Goal: Information Seeking & Learning: Check status

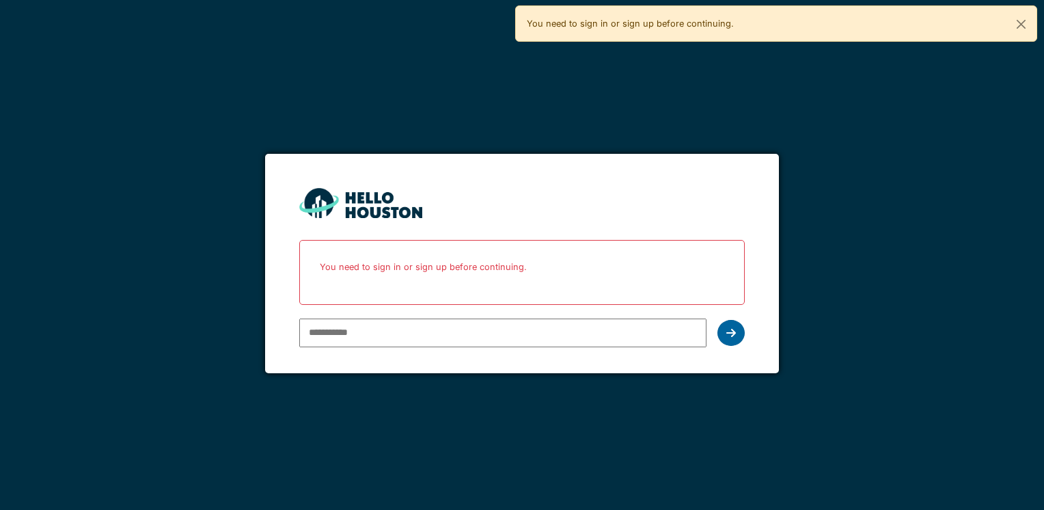
type input "**********"
click at [734, 321] on div at bounding box center [730, 333] width 27 height 26
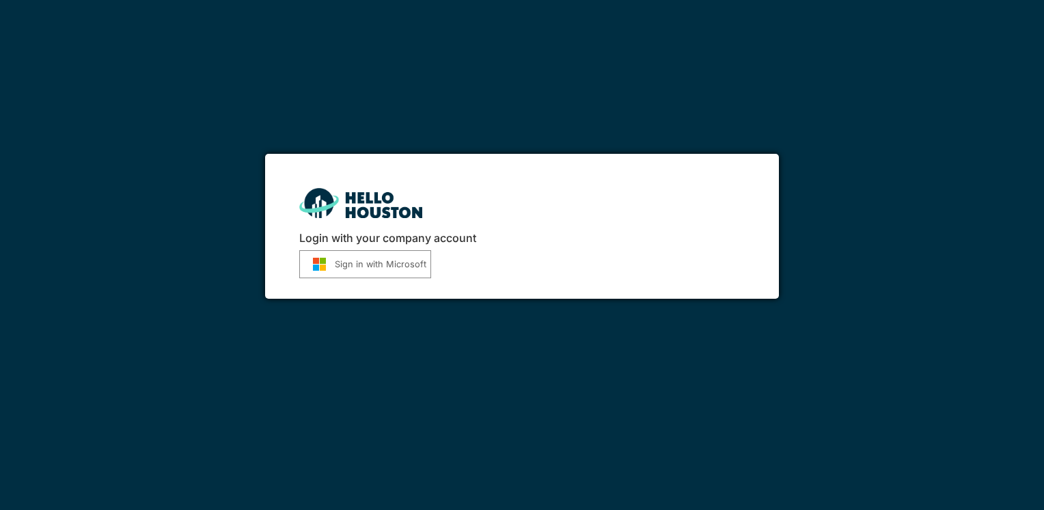
click at [363, 266] on button "Sign in with Microsoft" at bounding box center [365, 264] width 132 height 28
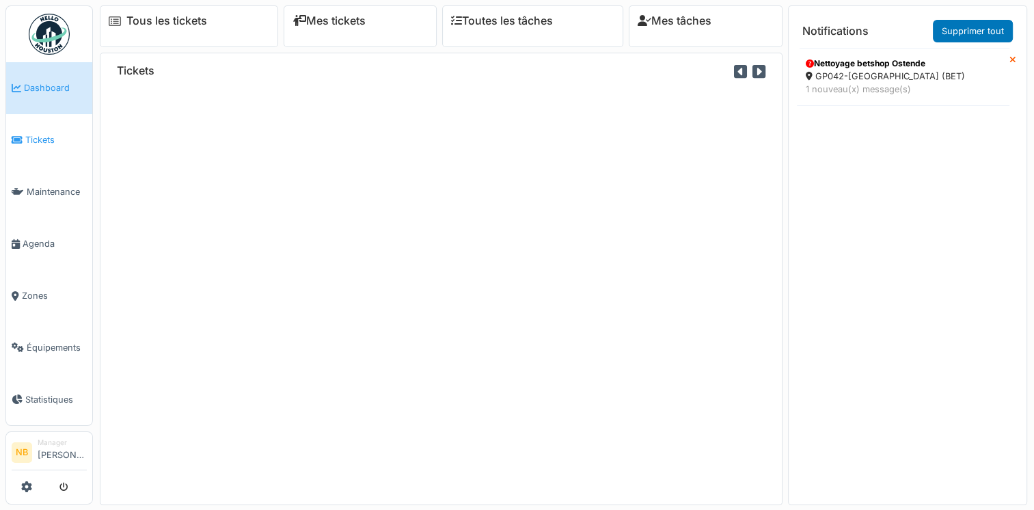
click at [33, 134] on span "Tickets" at bounding box center [55, 139] width 61 height 13
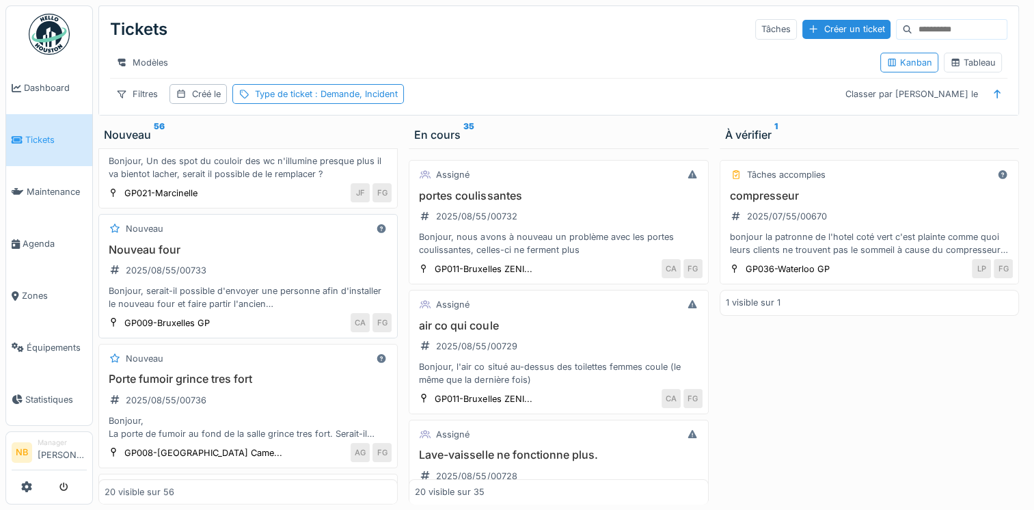
scroll to position [637, 0]
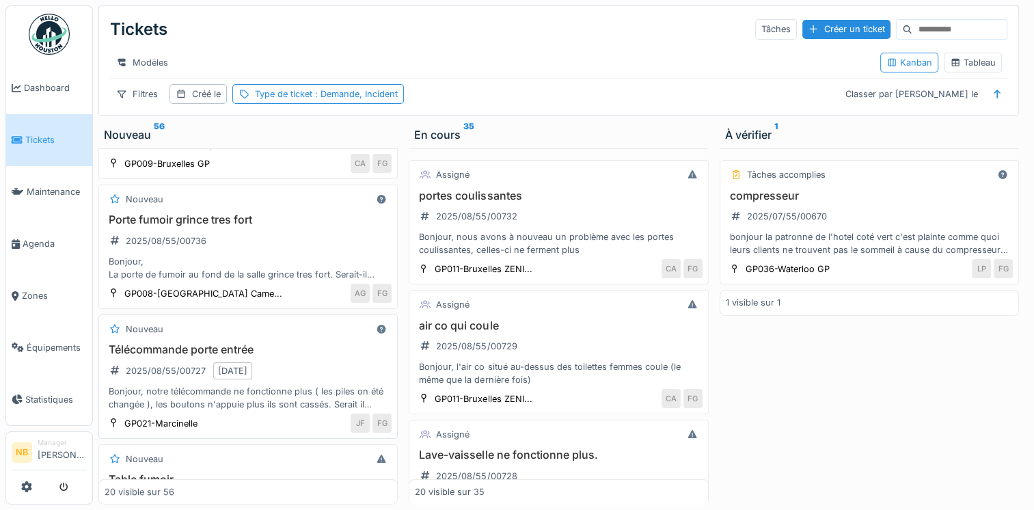
click at [324, 353] on div "Télécommande porte entrée 2025/08/55/00727 18/08/2025 Bonjour, notre télécomman…" at bounding box center [248, 377] width 287 height 68
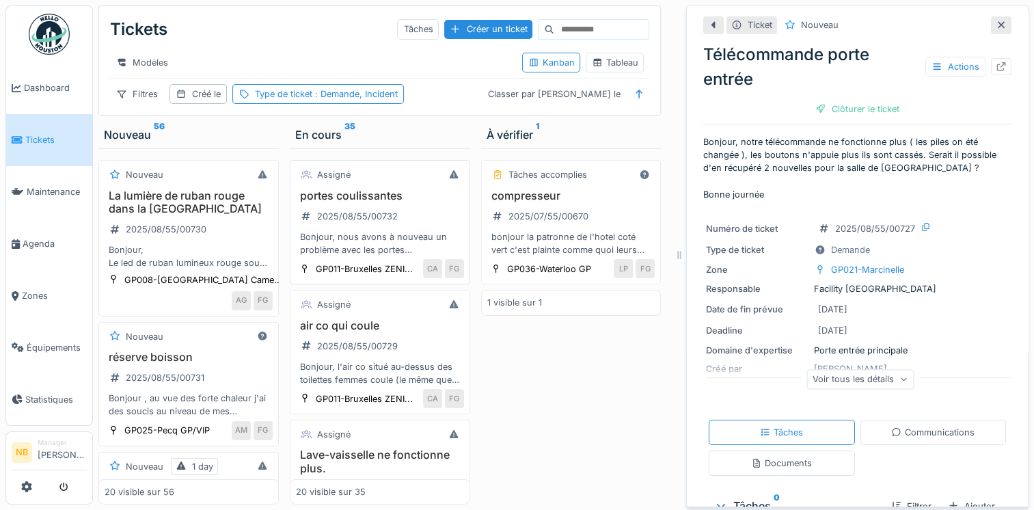
click at [420, 229] on div "portes coulissantes 2025/08/55/00732 Bonjour, nous avons à nouveau un problème …" at bounding box center [380, 223] width 168 height 68
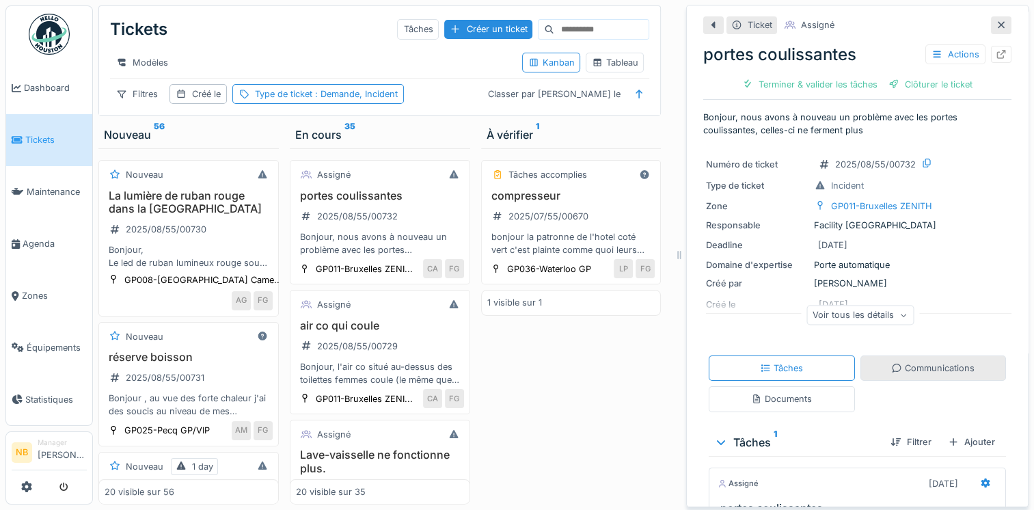
click at [900, 377] on div "Communications" at bounding box center [933, 367] width 146 height 25
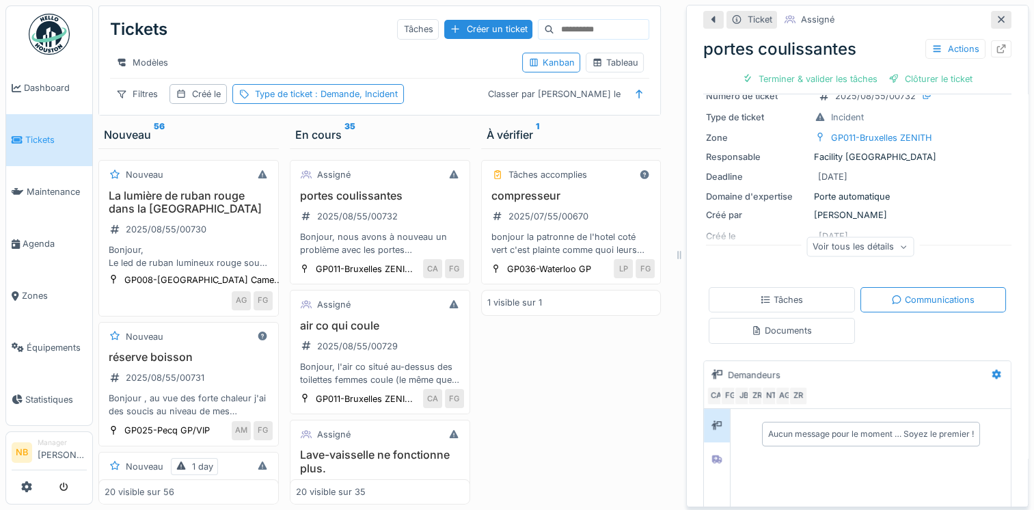
scroll to position [126, 0]
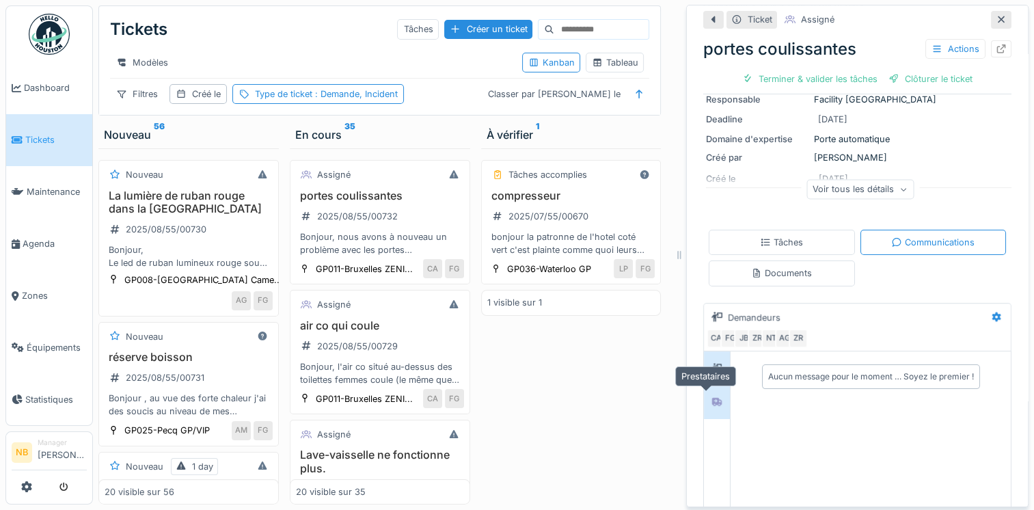
click at [711, 397] on icon at bounding box center [716, 401] width 11 height 9
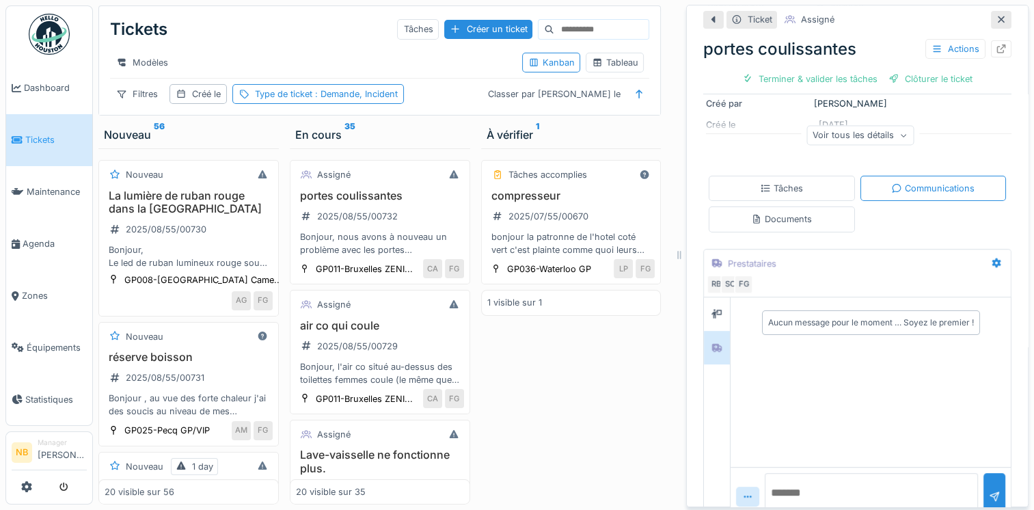
scroll to position [205, 0]
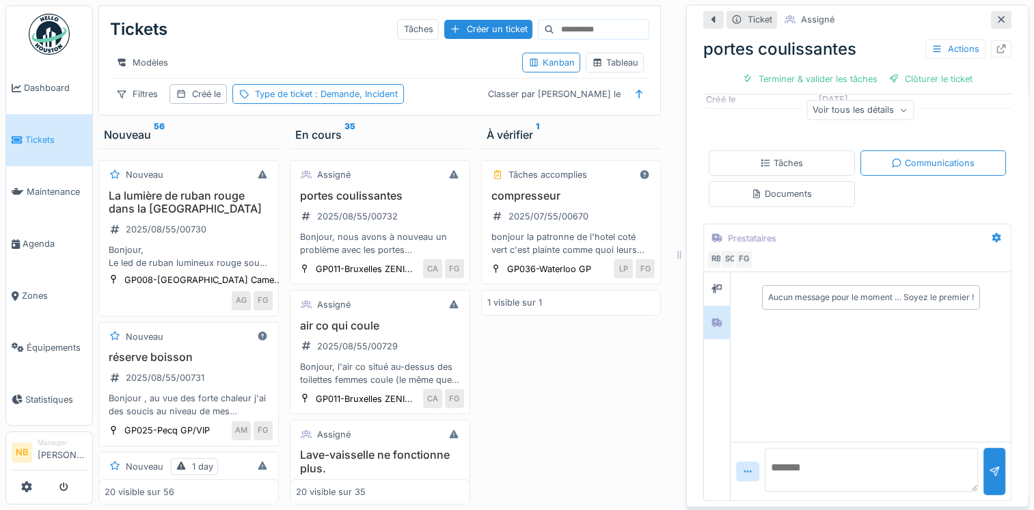
click at [806, 100] on div "Voir tous les détails" at bounding box center [859, 110] width 107 height 20
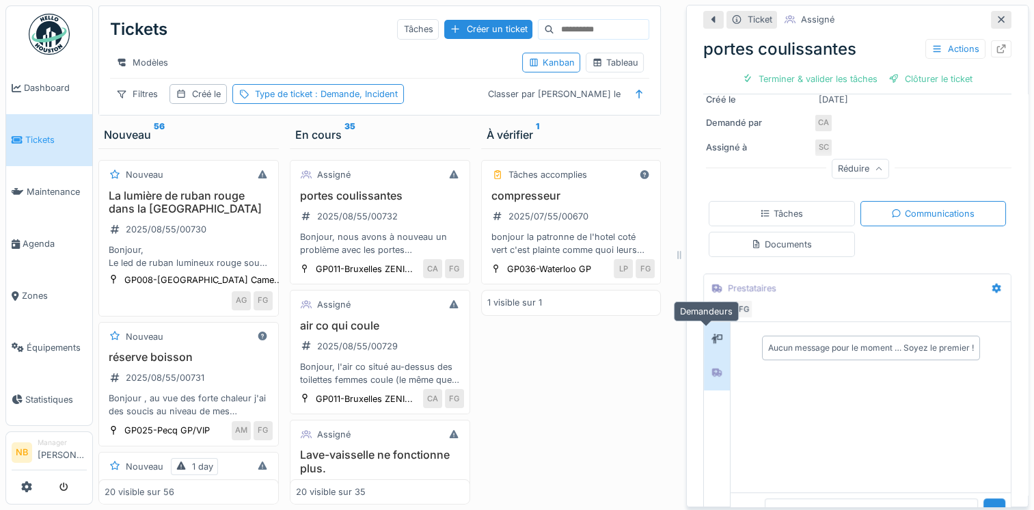
click at [710, 334] on div at bounding box center [716, 338] width 20 height 23
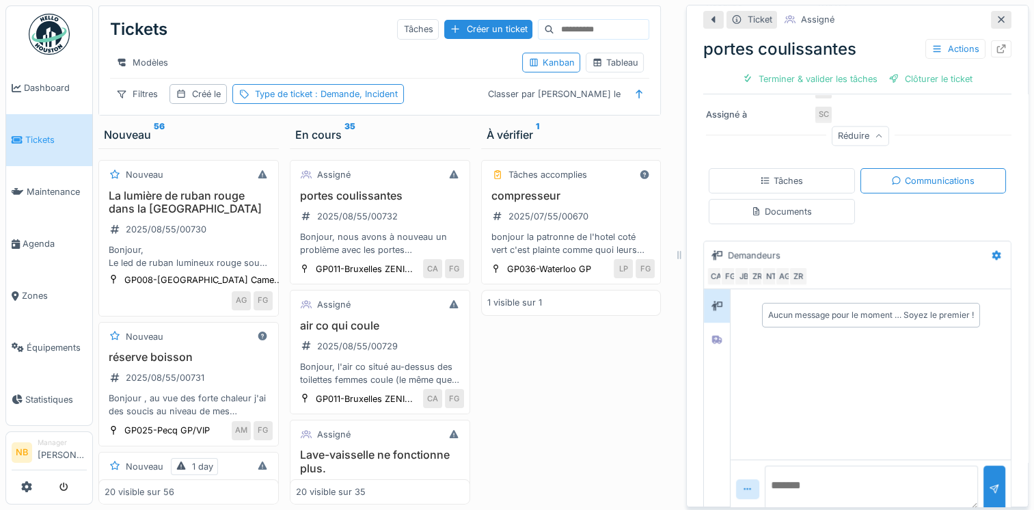
scroll to position [252, 0]
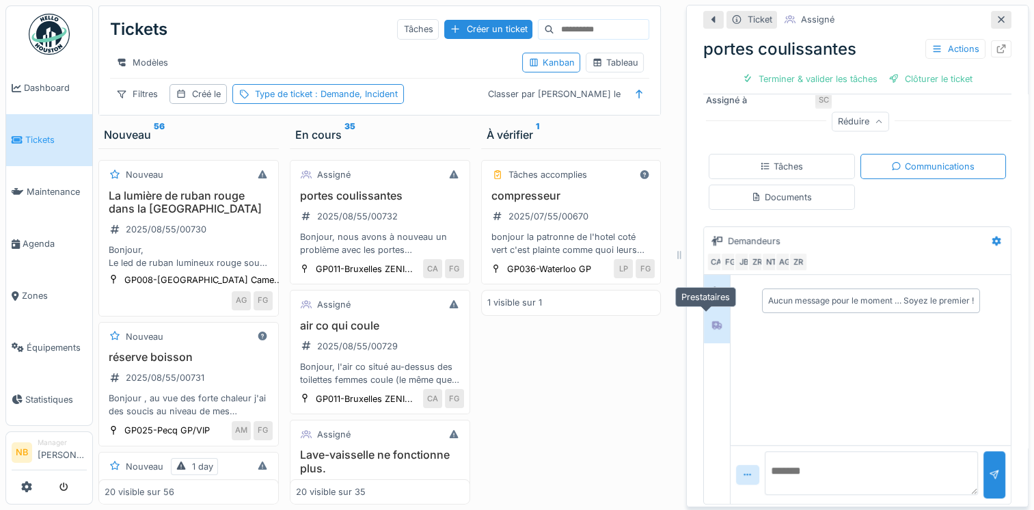
drag, startPoint x: 710, startPoint y: 318, endPoint x: 713, endPoint y: 327, distance: 8.9
click at [709, 318] on div at bounding box center [716, 324] width 20 height 17
click at [712, 283] on div at bounding box center [716, 291] width 20 height 17
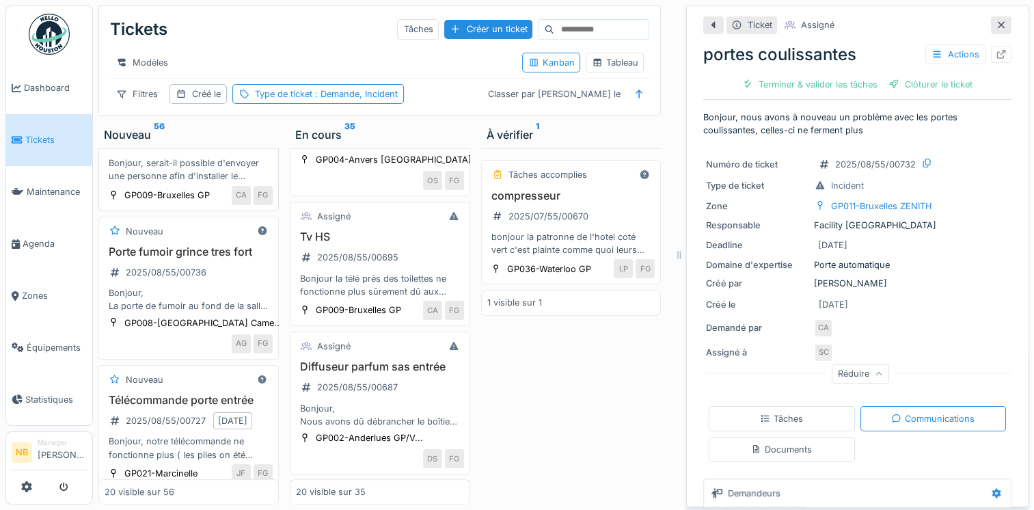
scroll to position [478, 0]
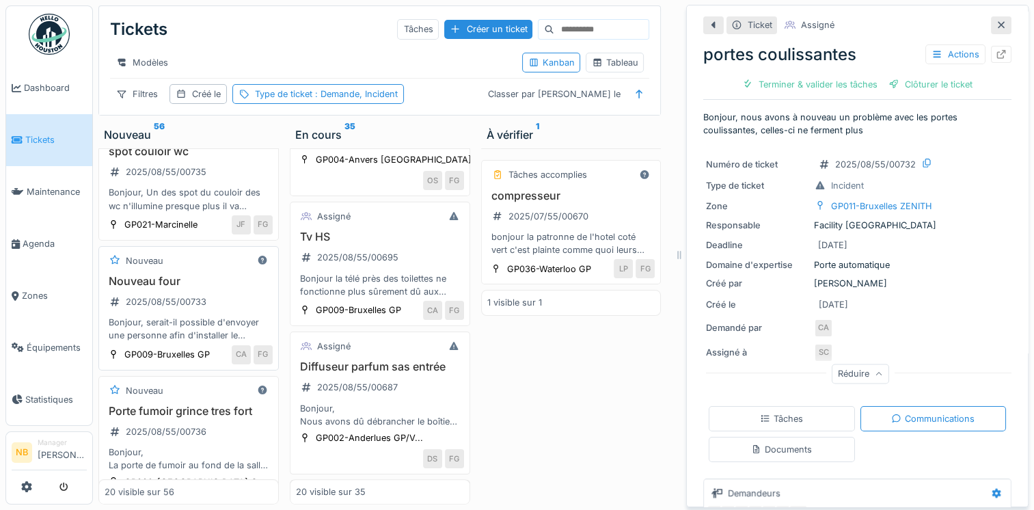
click at [230, 289] on div "Nouveau four 2025/08/55/00733 Bonjour, serait-il possible d'envoyer une personn…" at bounding box center [189, 309] width 168 height 68
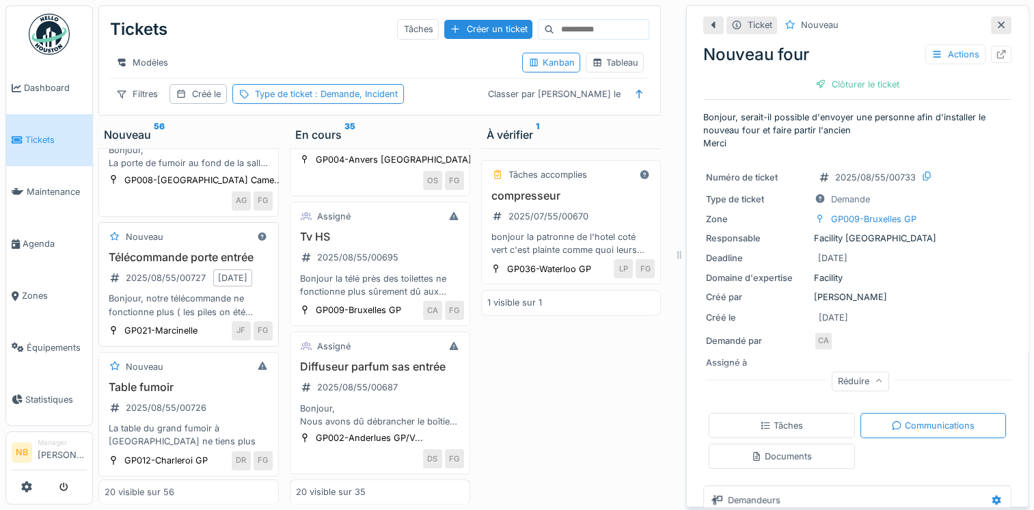
scroll to position [797, 0]
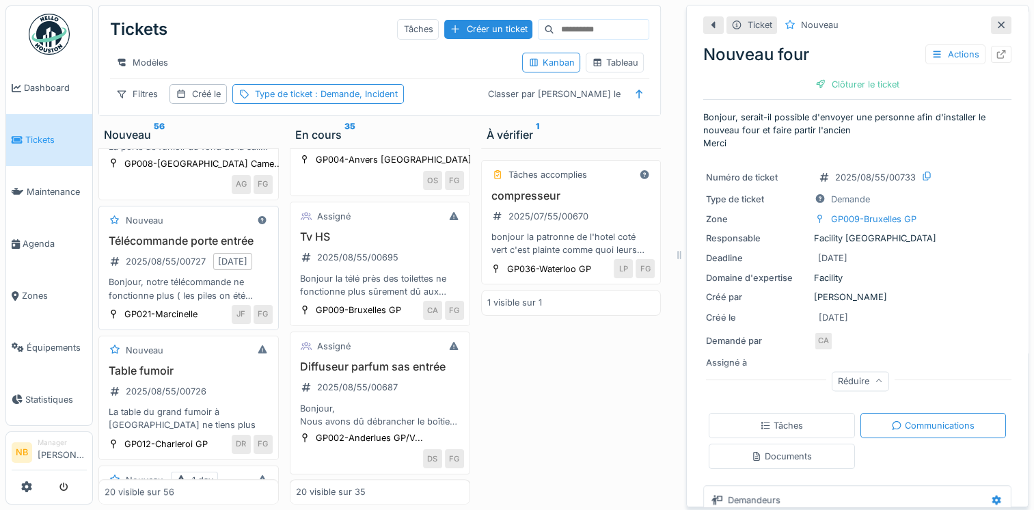
click at [234, 262] on div "Télécommande porte entrée 2025/08/55/00727 18/08/2025 Bonjour, notre télécomman…" at bounding box center [189, 268] width 168 height 68
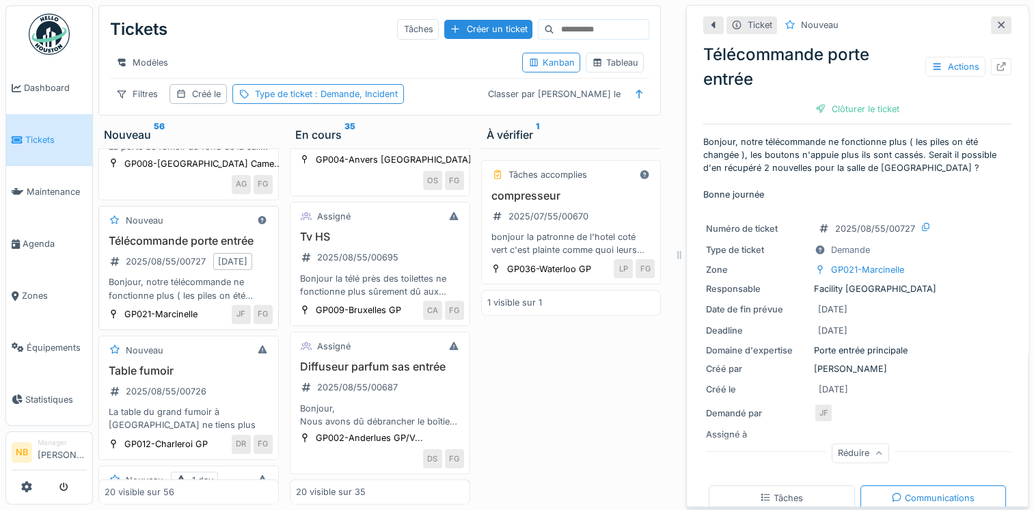
scroll to position [956, 0]
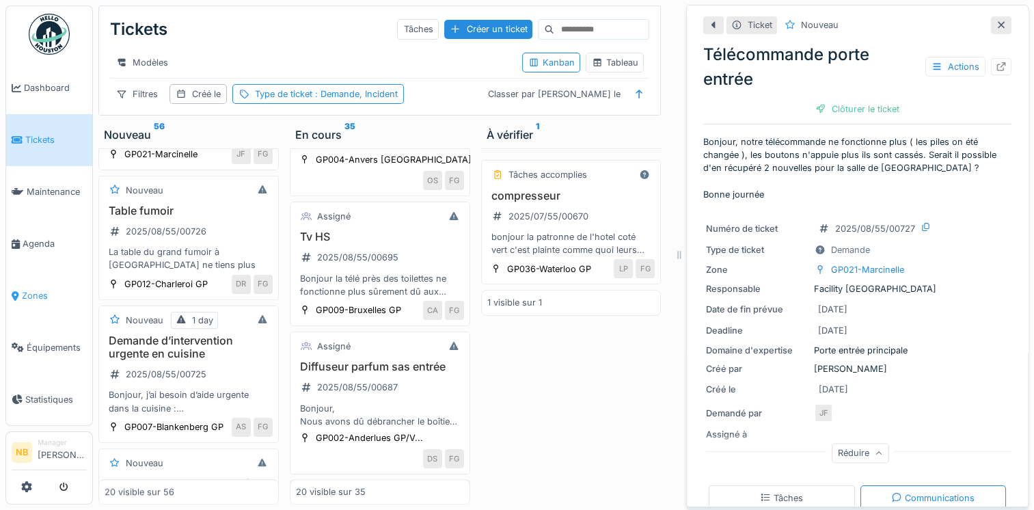
click at [50, 291] on span "Zones" at bounding box center [54, 295] width 65 height 13
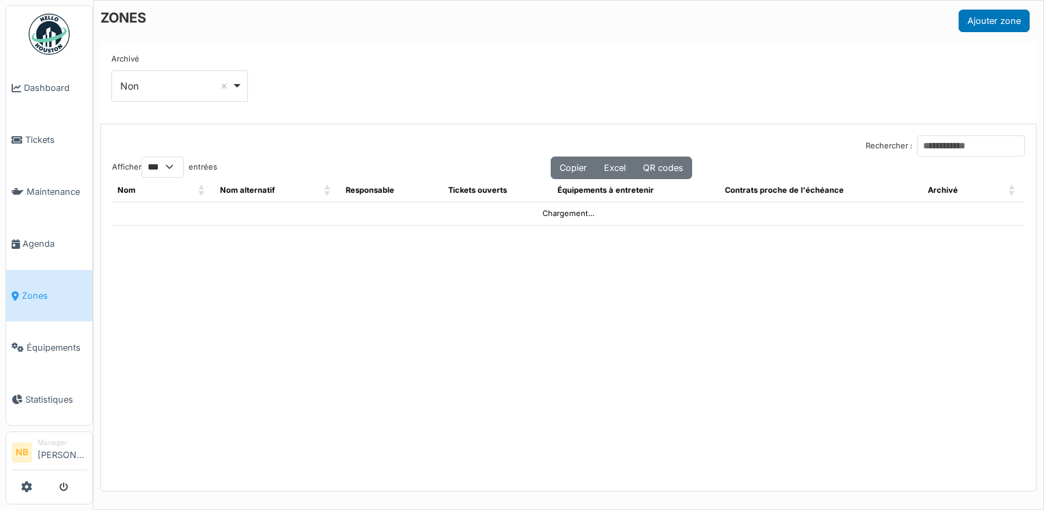
select select "***"
